Goal: Task Accomplishment & Management: Use online tool/utility

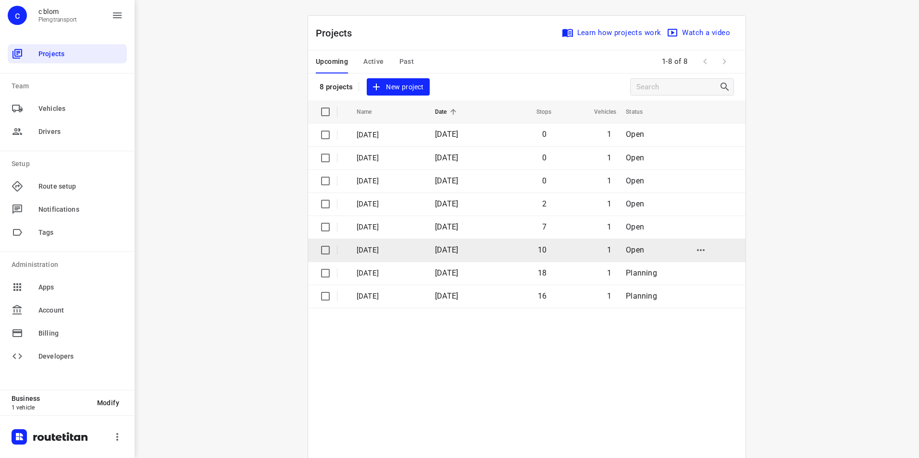
click at [432, 248] on td "[DATE]" at bounding box center [458, 250] width 63 height 23
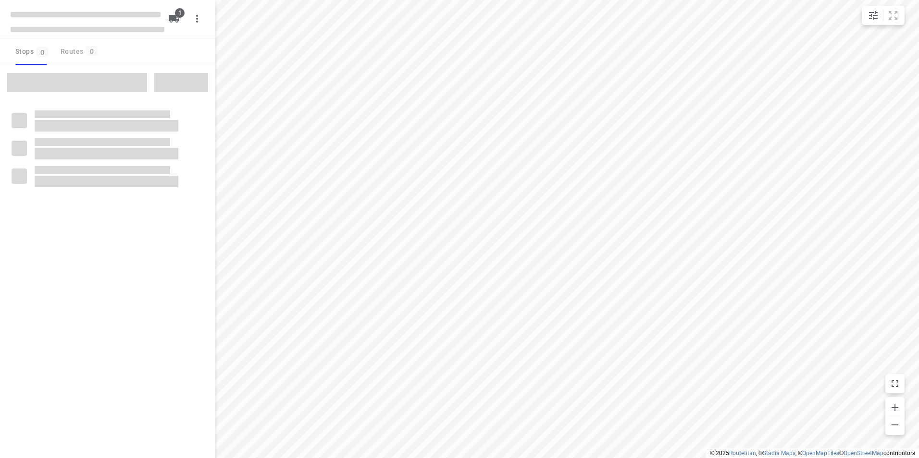
type input "distance"
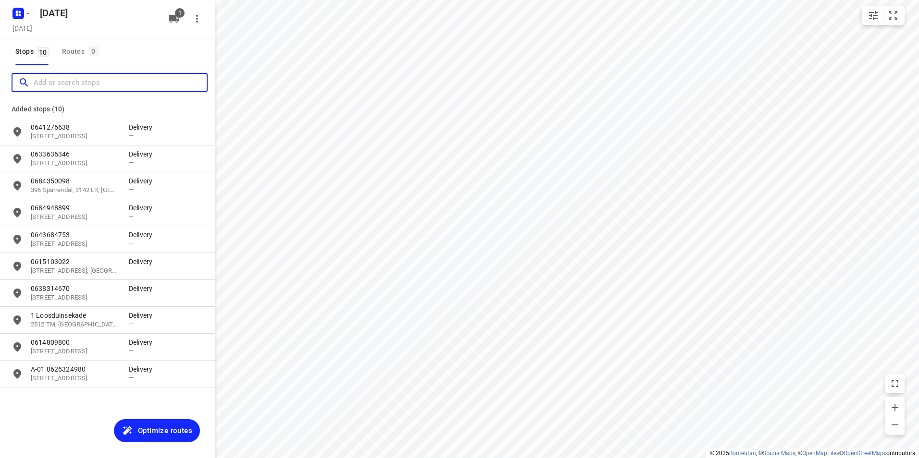
click at [81, 84] on input "Add or search stops" at bounding box center [120, 82] width 173 height 15
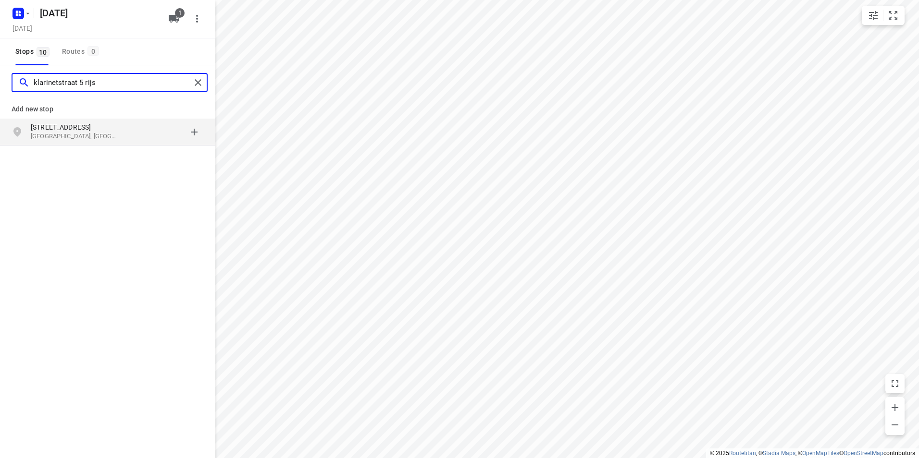
type input "klarinetstraat 5 rijs"
click at [108, 128] on p "[STREET_ADDRESS]" at bounding box center [75, 128] width 88 height 10
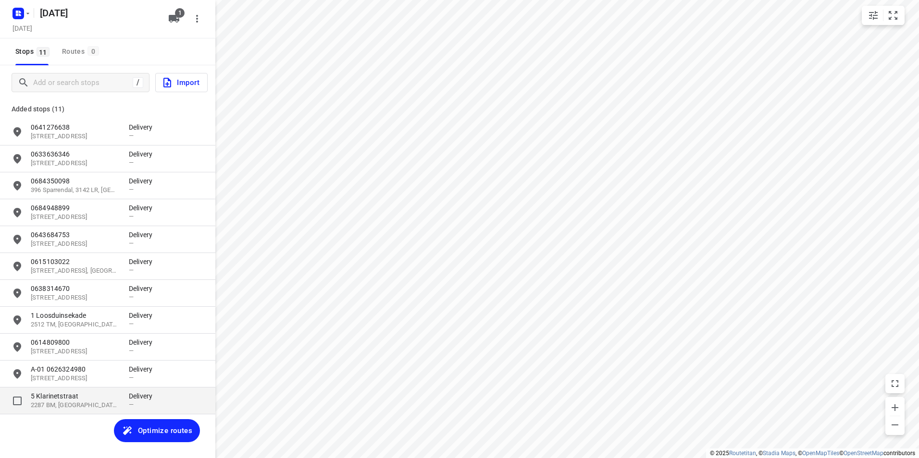
click at [87, 402] on p "2287 BM, [GEOGRAPHIC_DATA], [GEOGRAPHIC_DATA]" at bounding box center [75, 405] width 88 height 9
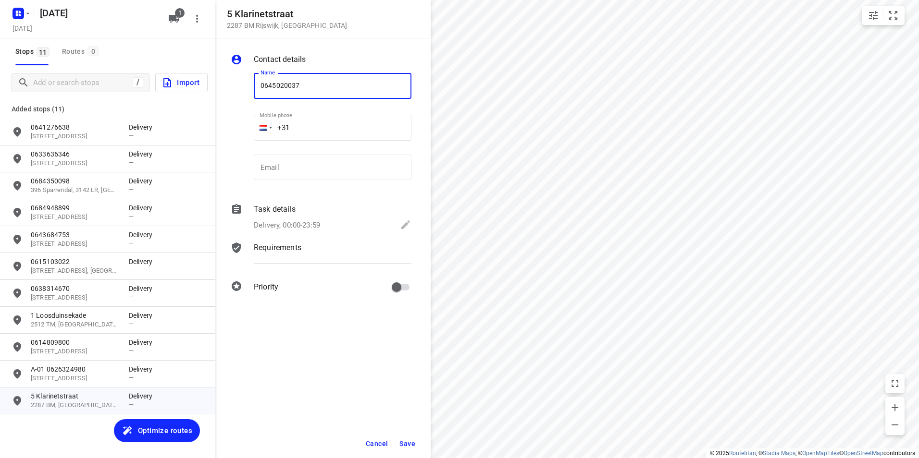
type input "0645020037"
click at [409, 438] on button "Save" at bounding box center [408, 443] width 24 height 17
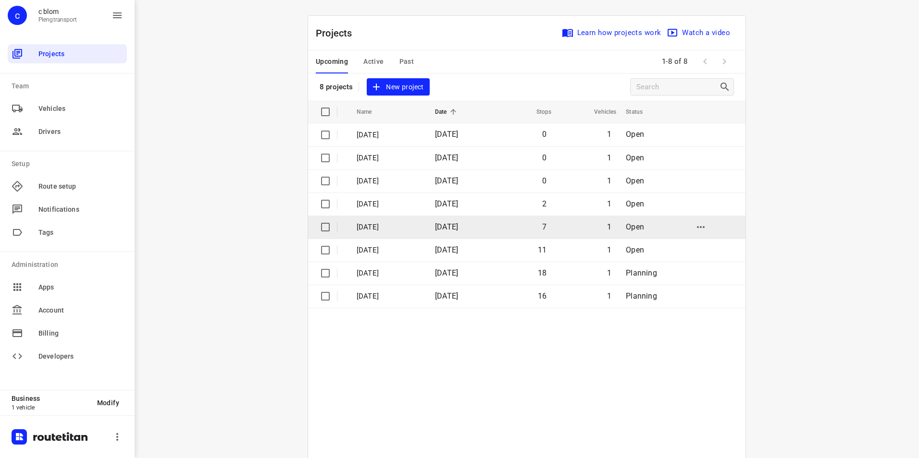
click at [413, 223] on p "[DATE]" at bounding box center [389, 227] width 64 height 11
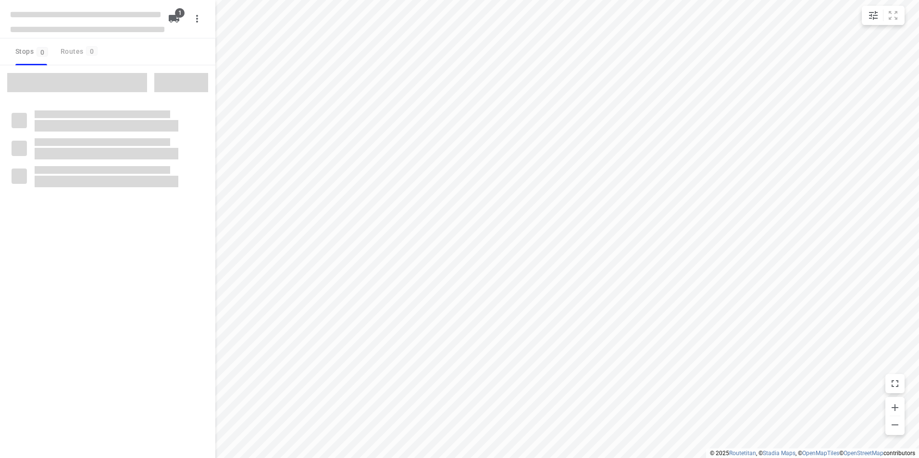
type input "distance"
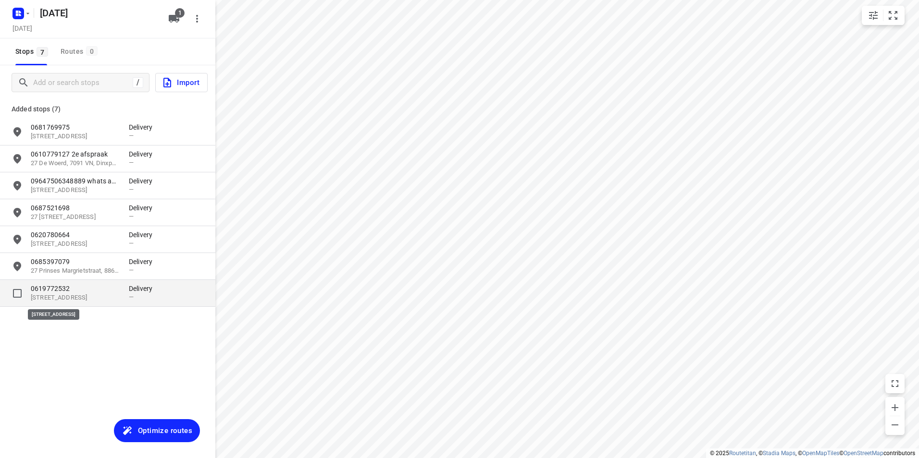
click at [96, 295] on p "[STREET_ADDRESS]" at bounding box center [75, 298] width 88 height 9
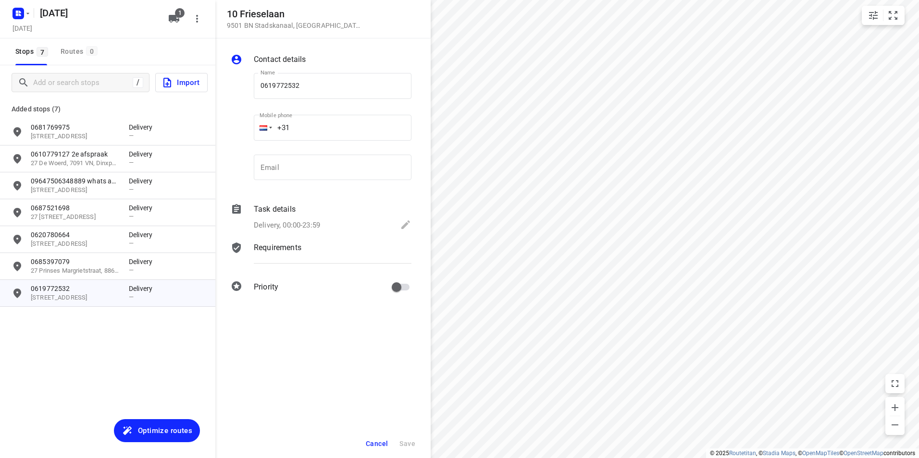
click at [323, 228] on div "Delivery, 00:00-23:59" at bounding box center [333, 225] width 158 height 13
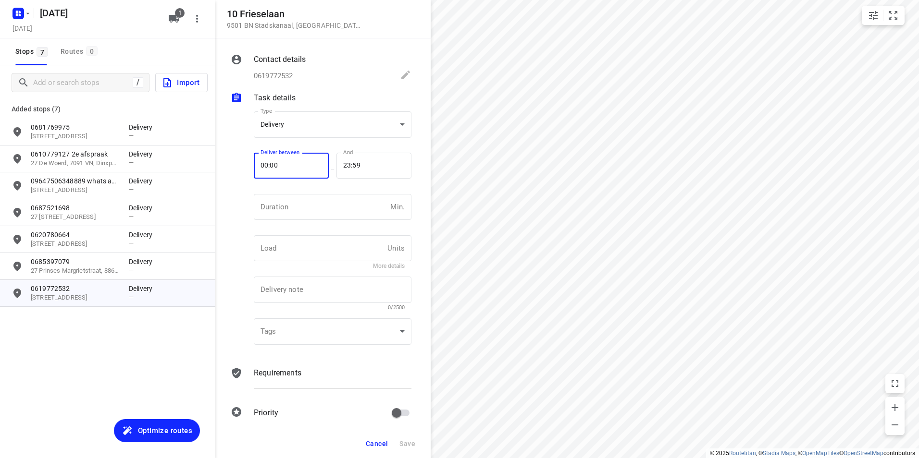
click at [291, 173] on input "00:00" at bounding box center [286, 166] width 64 height 26
type input "18:00"
click at [414, 443] on span "Save" at bounding box center [407, 444] width 16 height 8
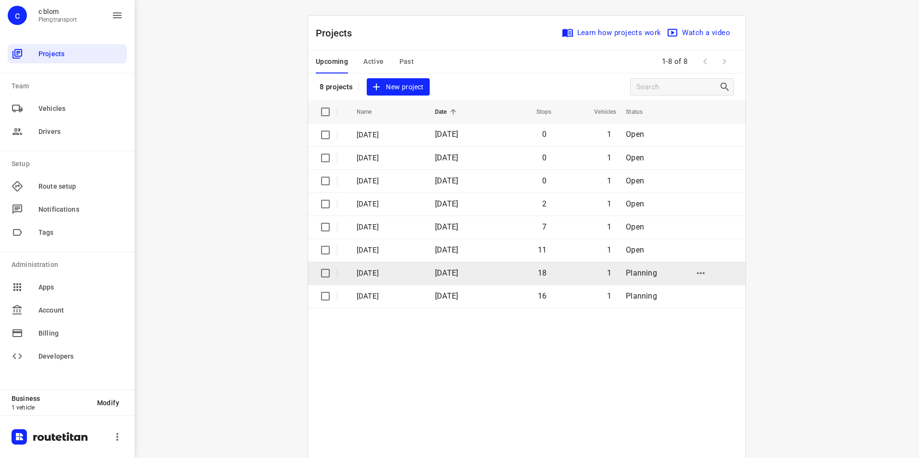
click at [440, 272] on span "[DATE]" at bounding box center [446, 273] width 23 height 9
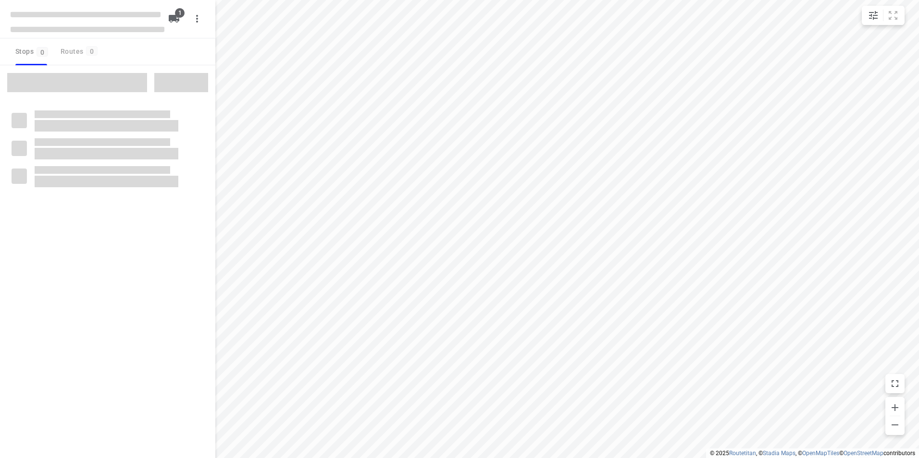
type input "distance"
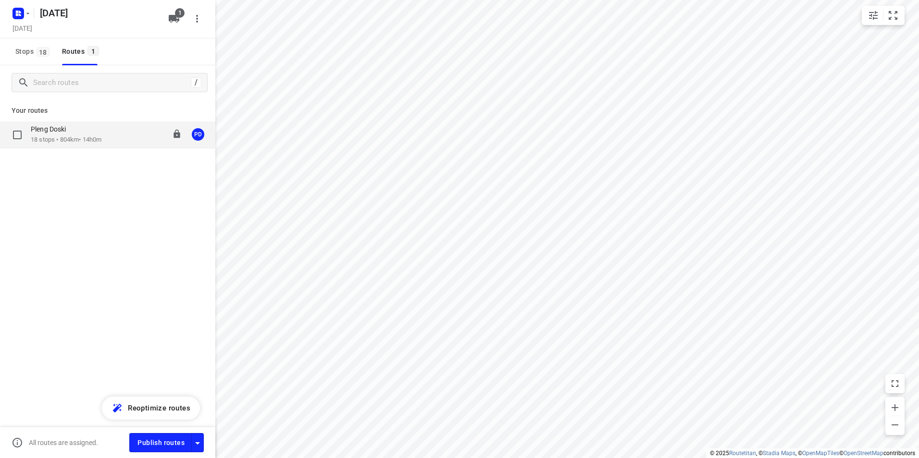
click at [58, 142] on p "18 stops • 804km • 14h0m" at bounding box center [66, 140] width 71 height 9
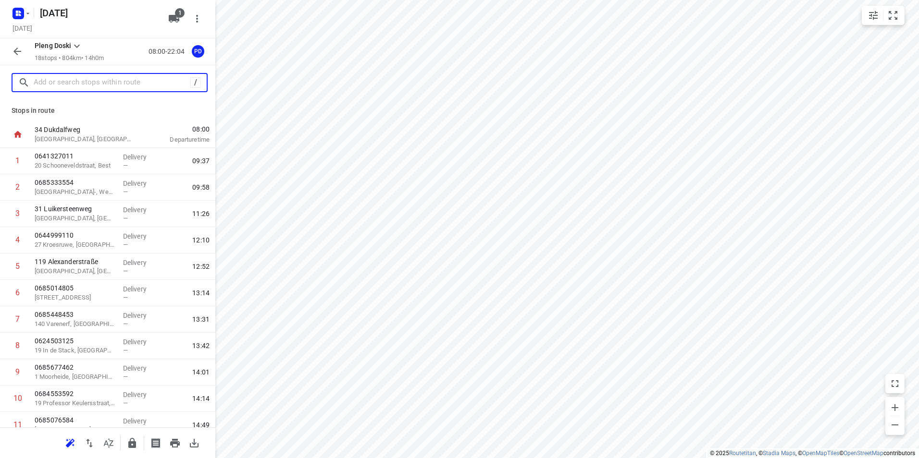
click at [93, 87] on input "text" at bounding box center [112, 82] width 157 height 15
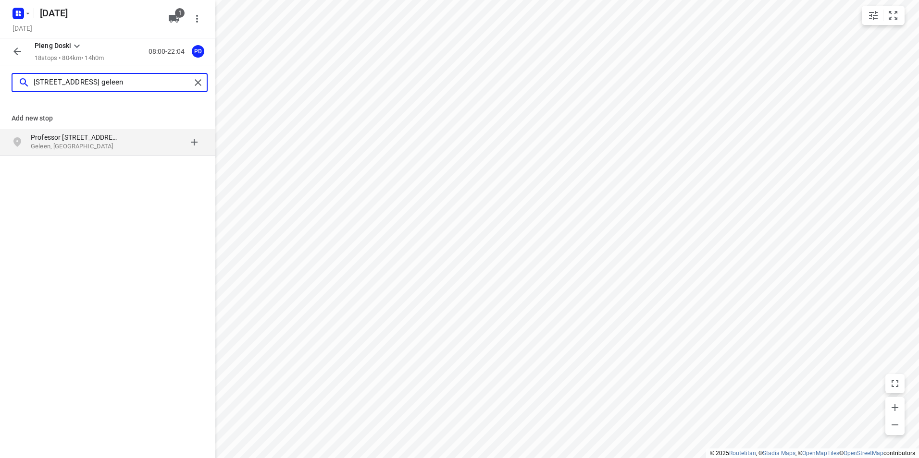
type input "[STREET_ADDRESS] geleen"
click at [97, 142] on p "Professor [STREET_ADDRESS]" at bounding box center [75, 138] width 88 height 10
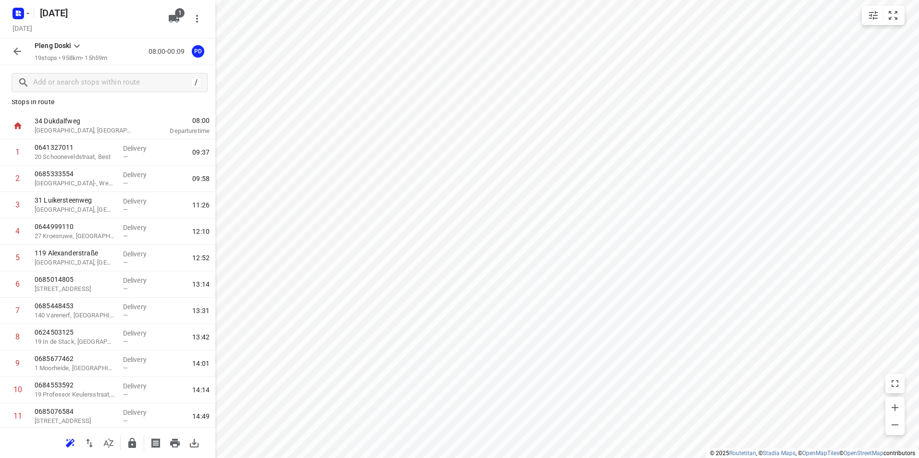
scroll to position [249, 0]
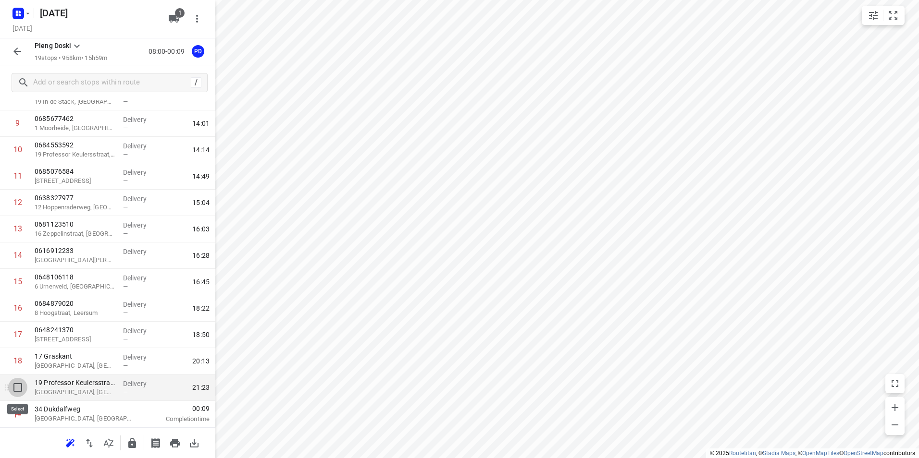
click at [17, 392] on input "checkbox" at bounding box center [17, 387] width 19 height 19
checkbox input "true"
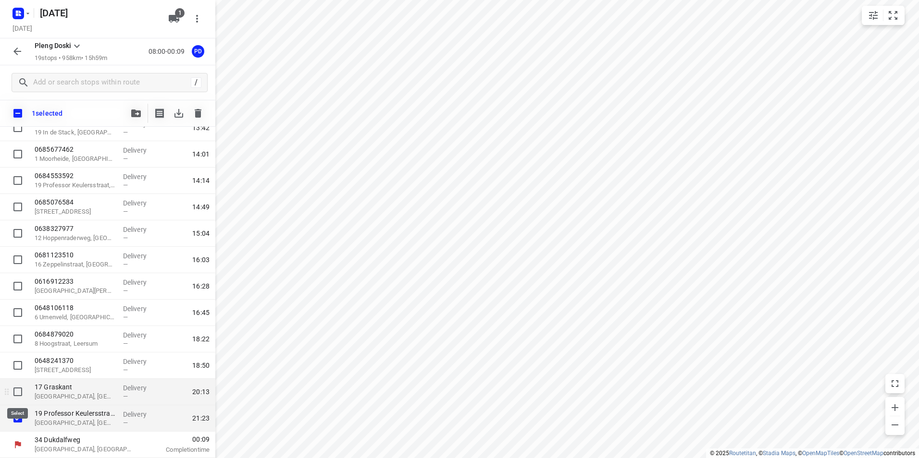
scroll to position [245, 0]
click at [196, 114] on icon "button" at bounding box center [198, 113] width 7 height 9
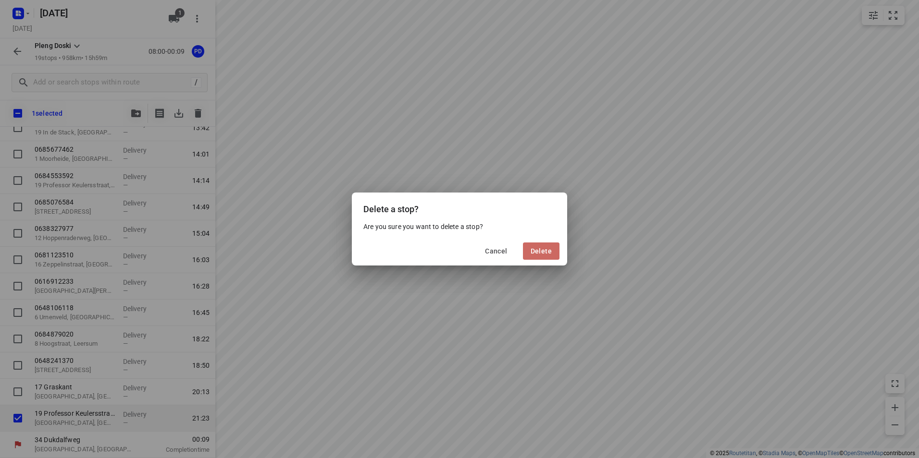
click at [532, 253] on span "Delete" at bounding box center [541, 252] width 21 height 8
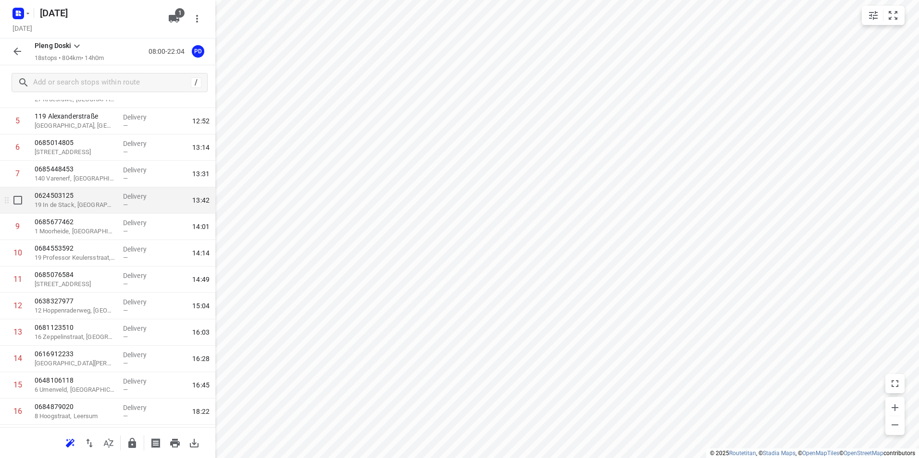
scroll to position [126, 0]
